Goal: Navigation & Orientation: Find specific page/section

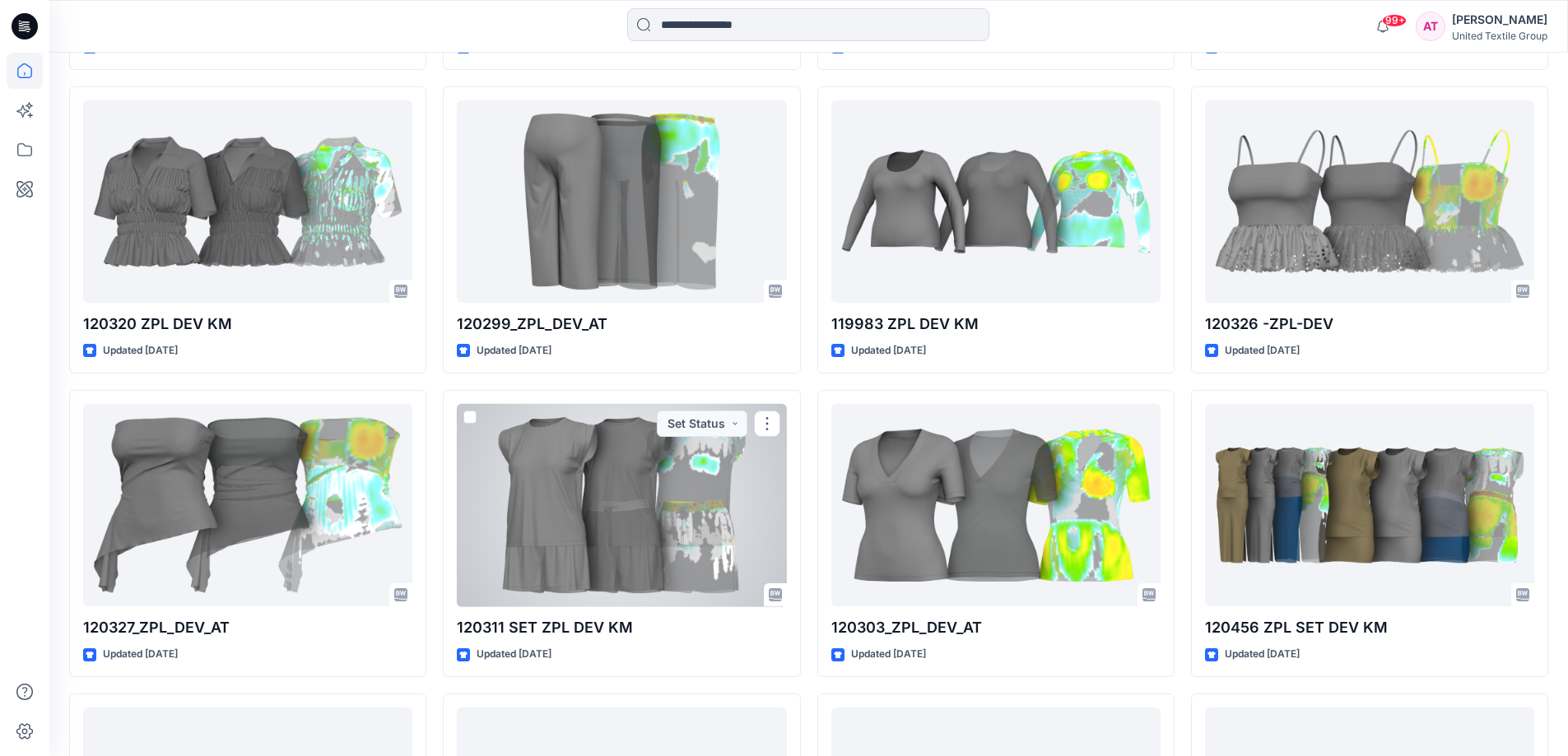
scroll to position [3558, 0]
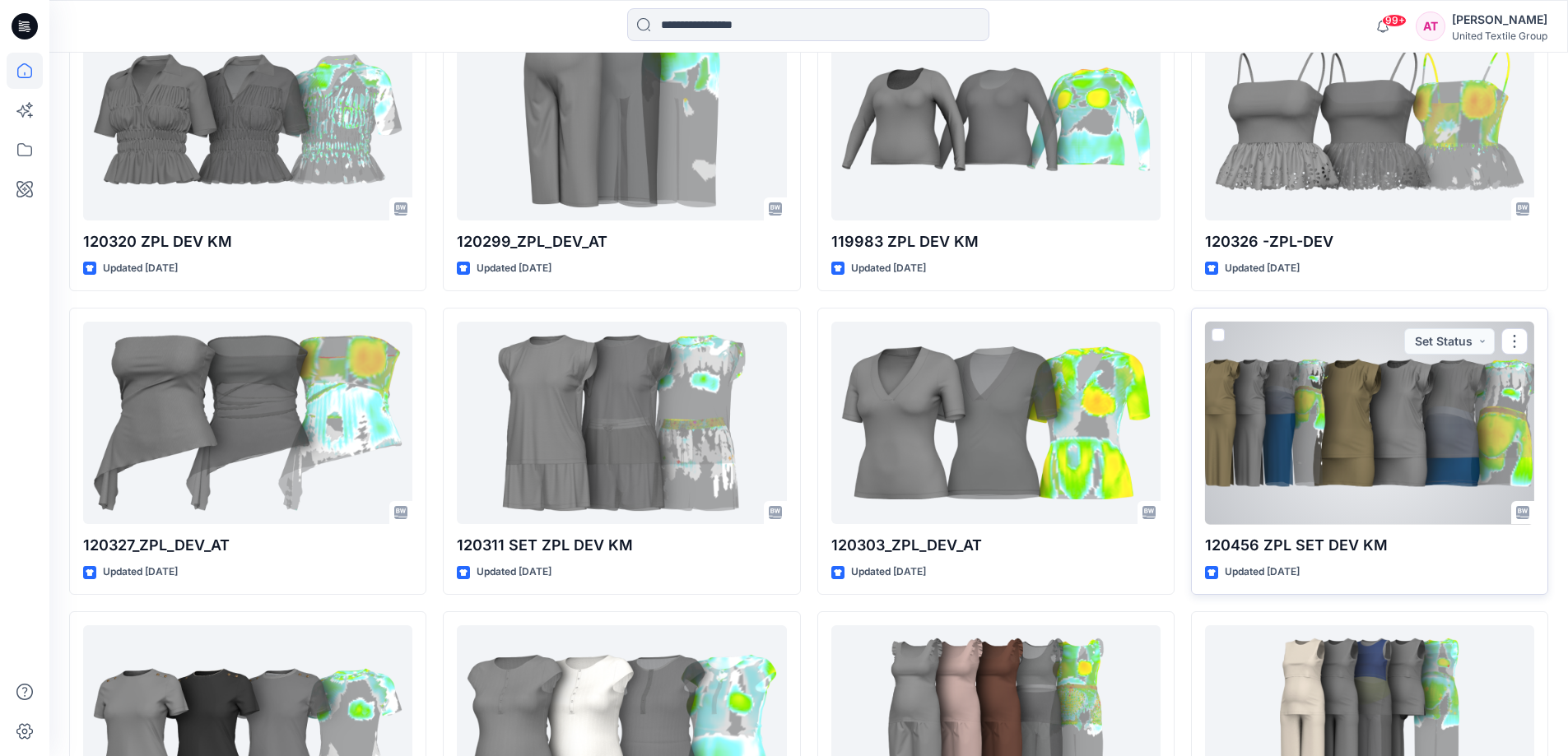
click at [1388, 440] on div at bounding box center [1369, 424] width 329 height 204
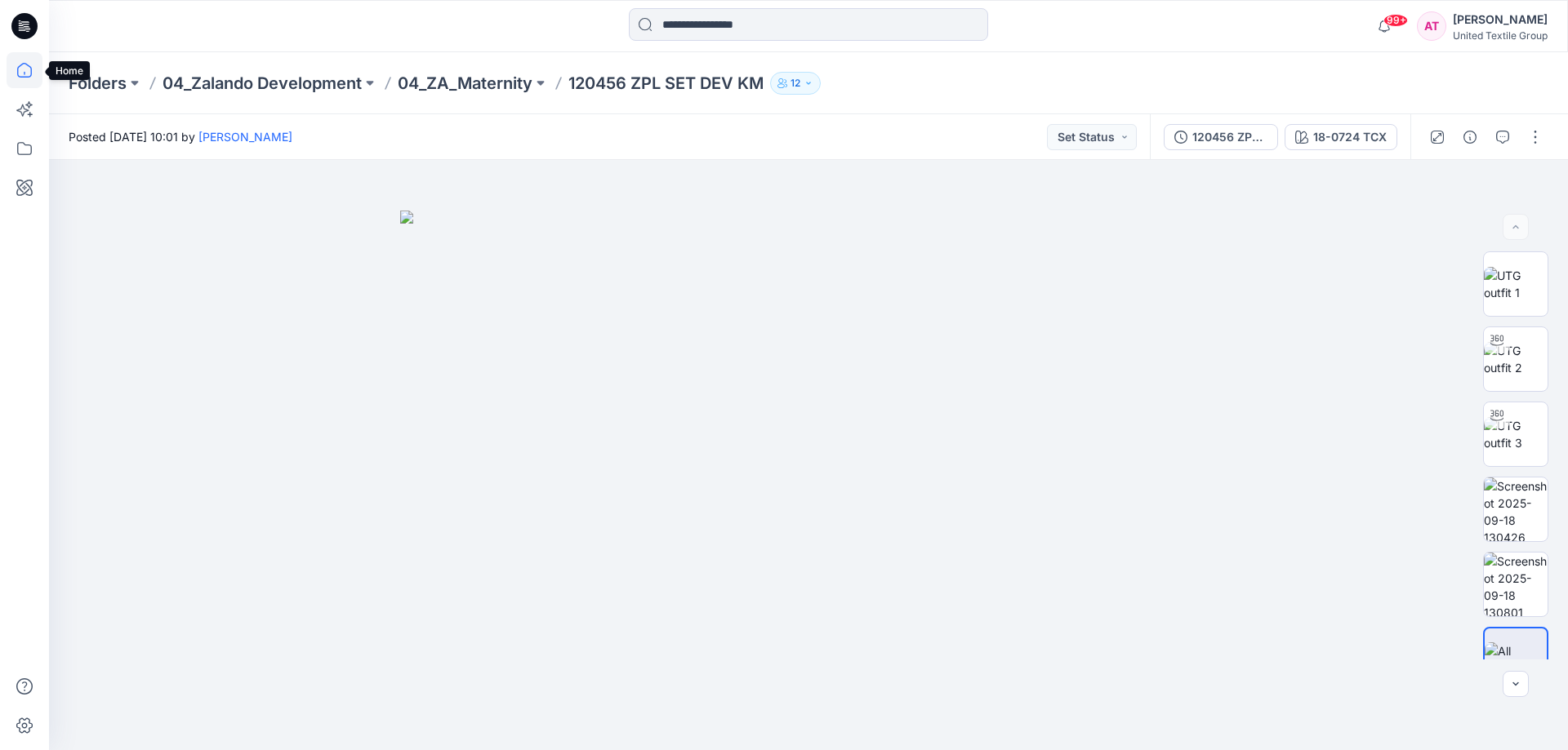
click at [26, 70] on icon at bounding box center [24, 70] width 36 height 36
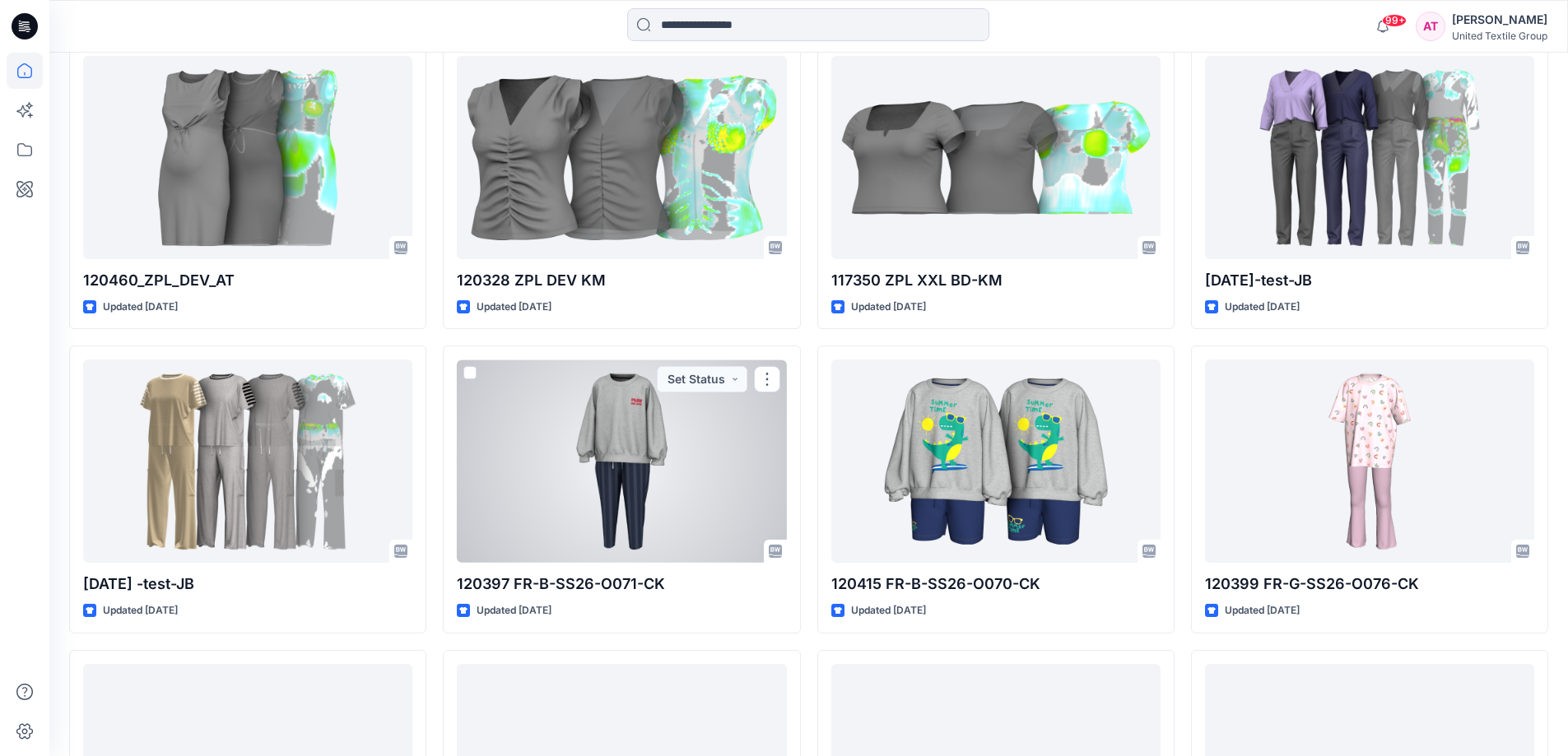
scroll to position [2665, 0]
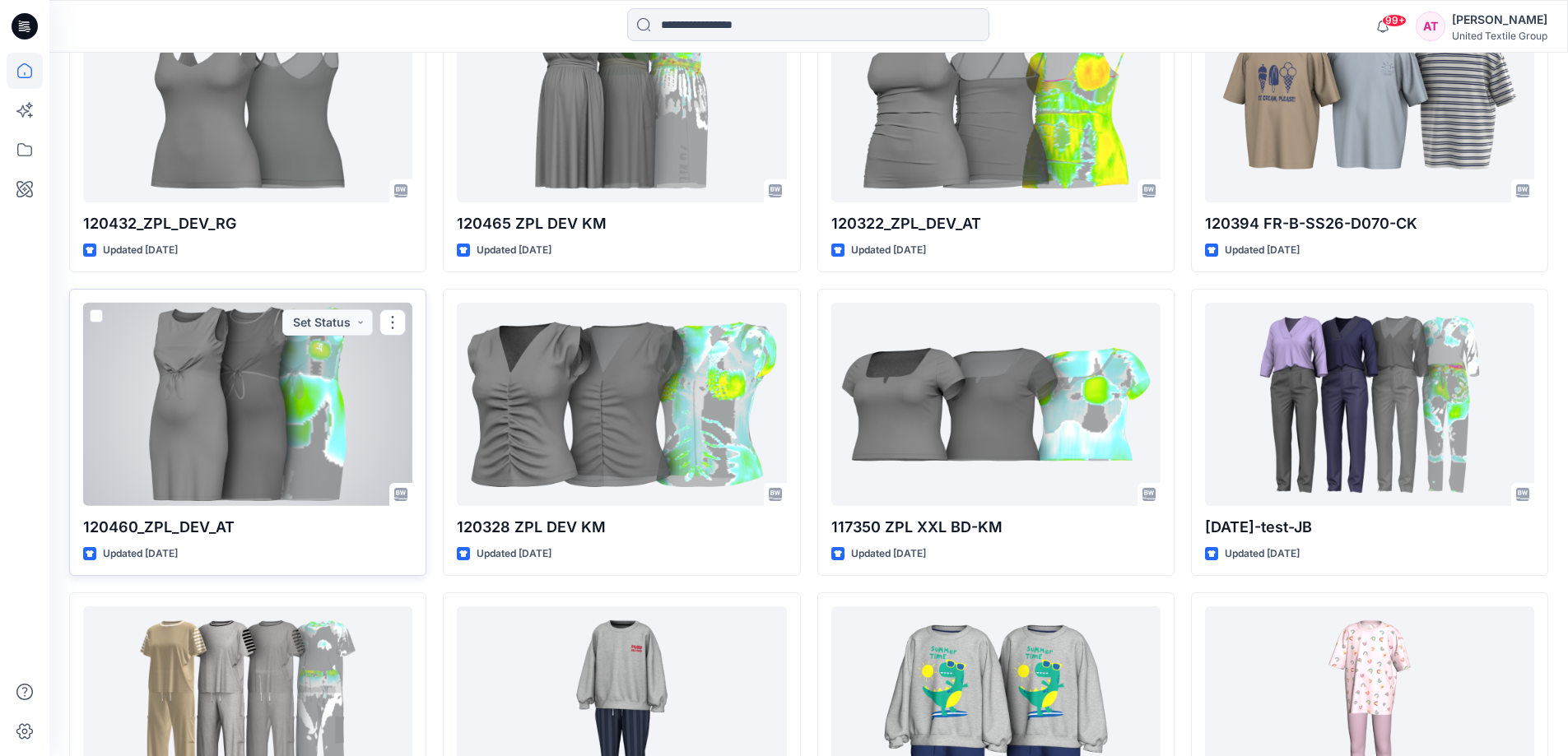
click at [201, 408] on div at bounding box center [248, 404] width 329 height 204
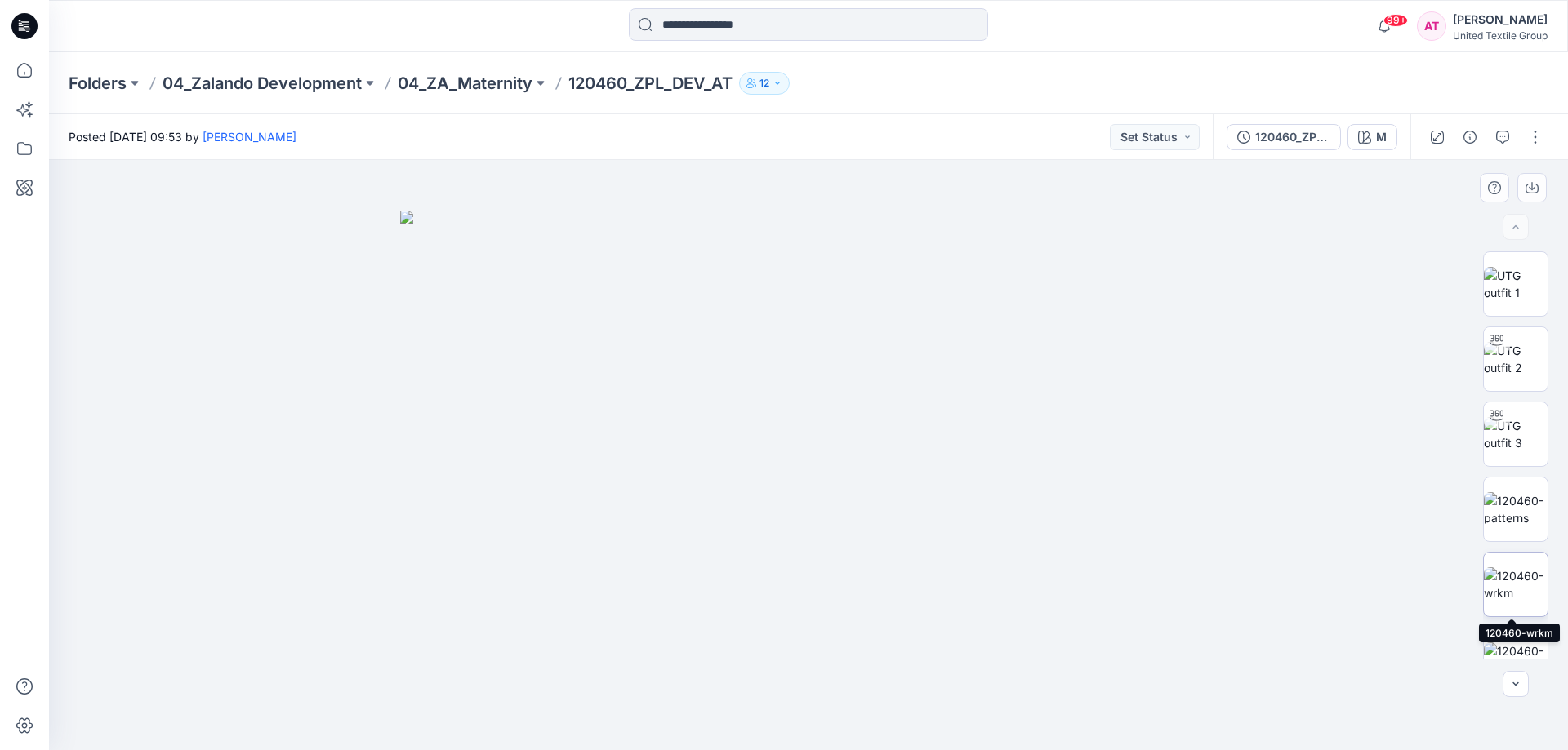
click at [1524, 587] on img at bounding box center [1516, 584] width 64 height 34
